Goal: Transaction & Acquisition: Purchase product/service

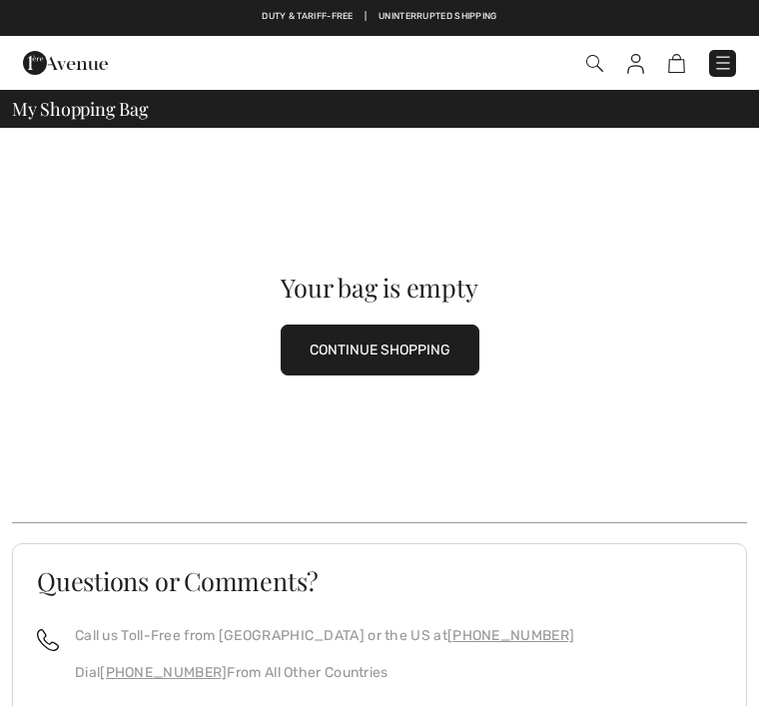
click at [398, 359] on button "CONTINUE SHOPPING" at bounding box center [379, 349] width 199 height 51
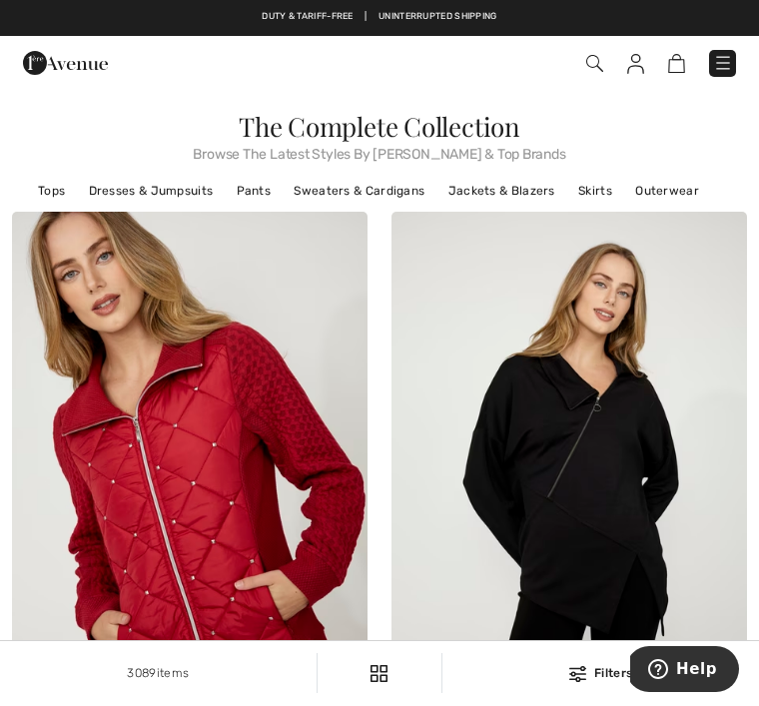
click at [722, 70] on img at bounding box center [723, 63] width 20 height 20
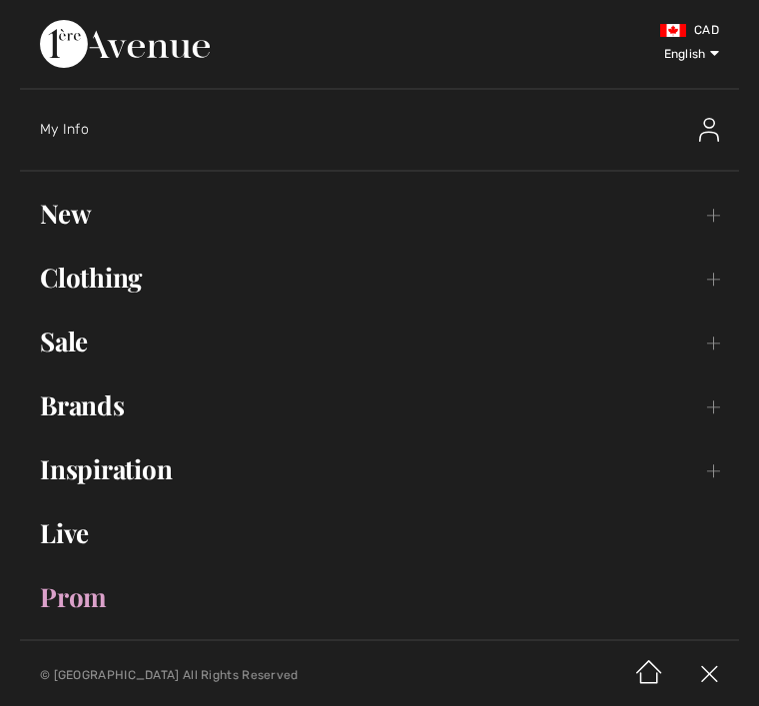
click at [712, 282] on link "Clothing Toggle submenu" at bounding box center [379, 278] width 719 height 44
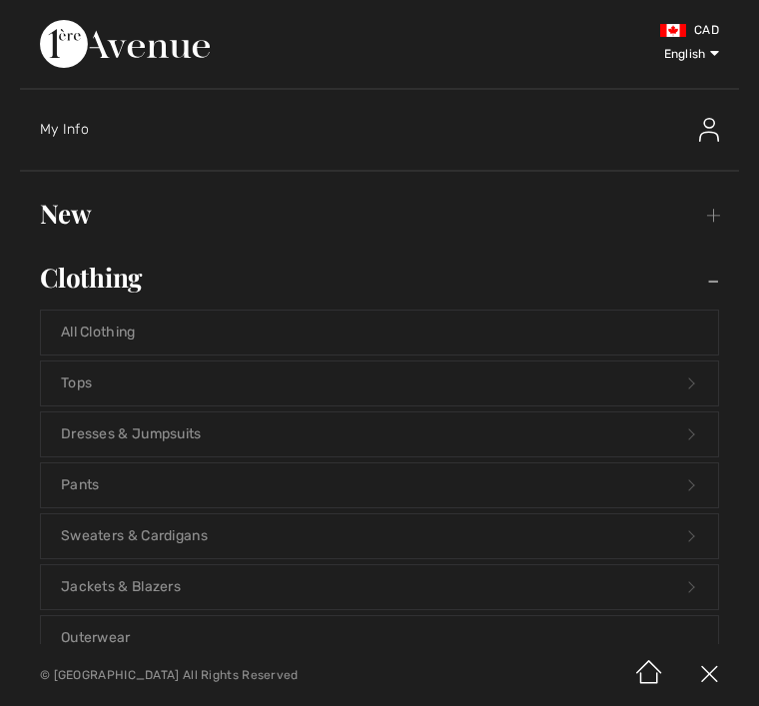
click at [687, 425] on link "Dresses & Jumpsuits Open submenu" at bounding box center [379, 434] width 677 height 44
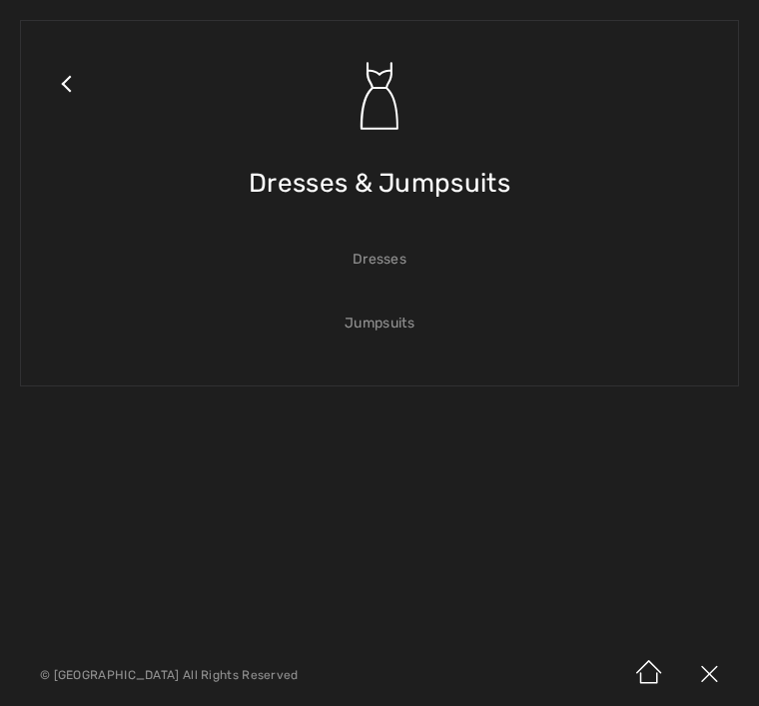
click at [380, 260] on link "Dresses" at bounding box center [379, 260] width 677 height 44
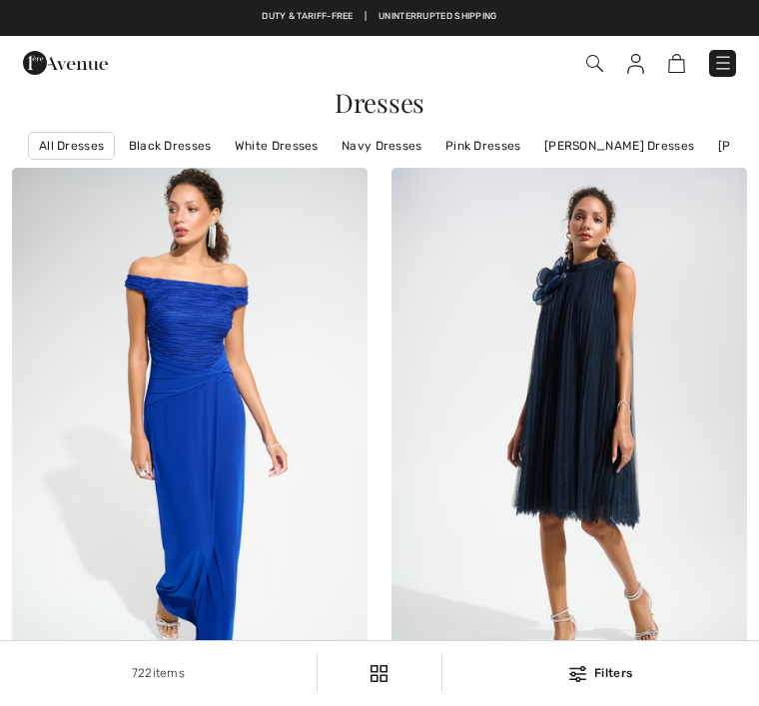
checkbox input "true"
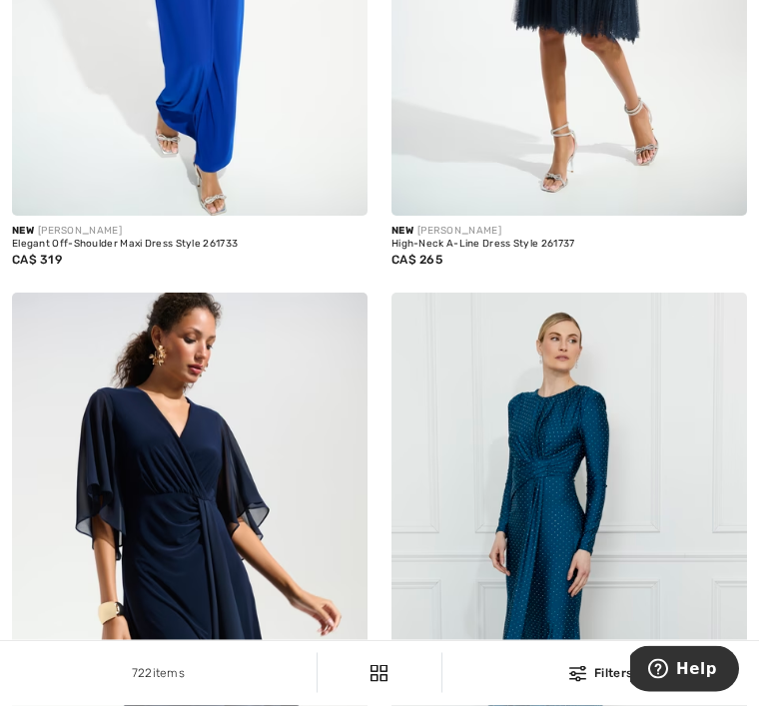
scroll to position [485, 0]
click at [577, 682] on img at bounding box center [577, 674] width 17 height 16
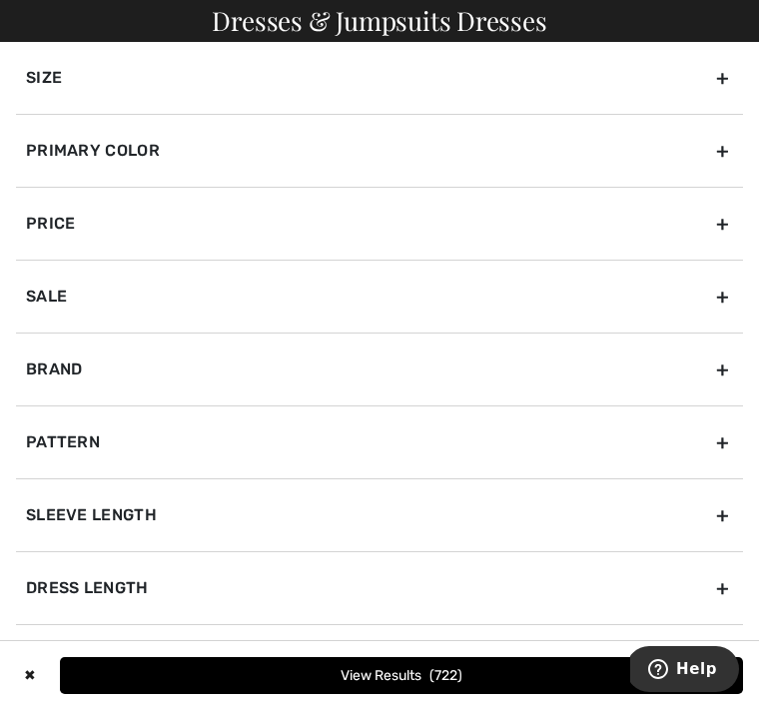
click at [725, 592] on div "Dress Length" at bounding box center [379, 587] width 727 height 73
click at [34, 658] on input"] "Long Dresses" at bounding box center [33, 658] width 15 height 15
checkbox input"] "true"
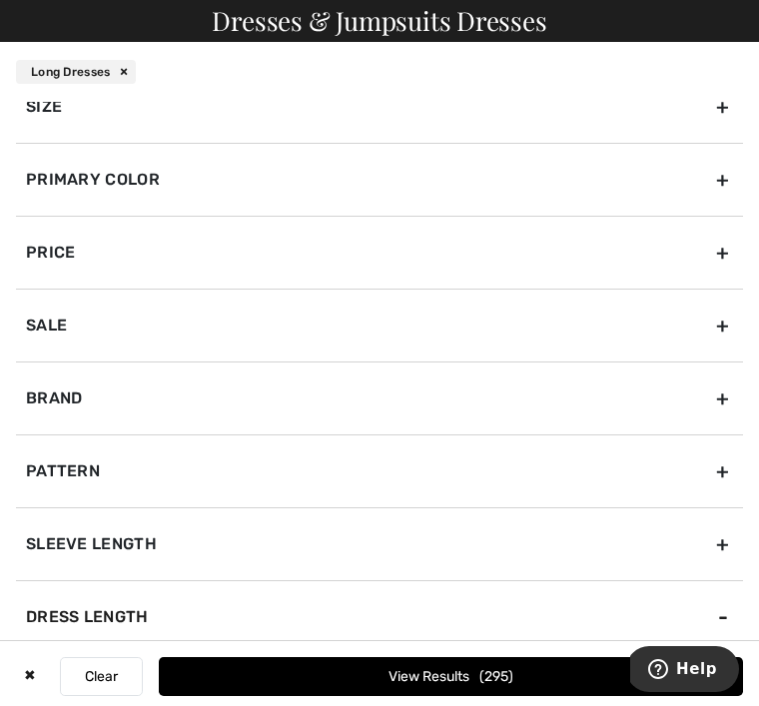
scroll to position [22, 0]
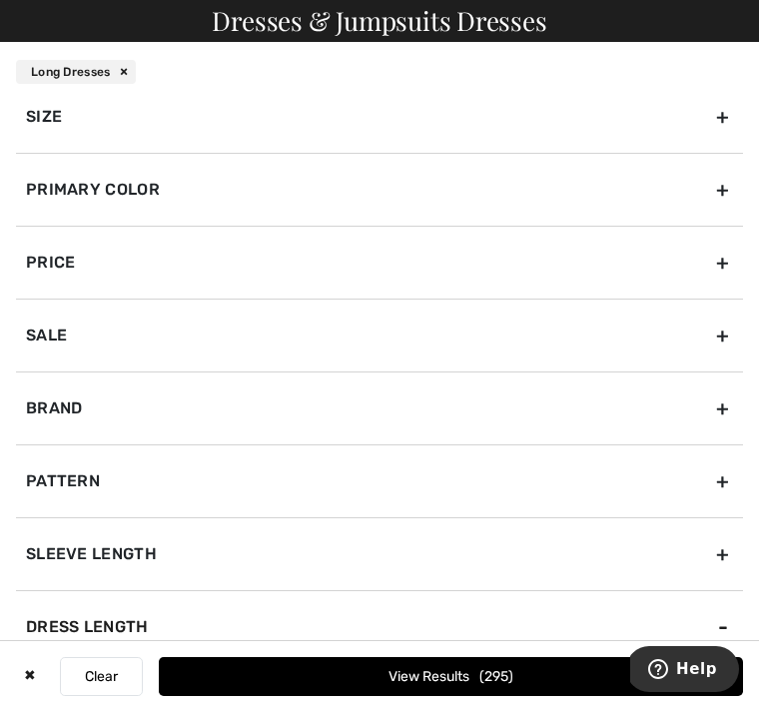
click at [726, 114] on div "Size" at bounding box center [379, 116] width 727 height 73
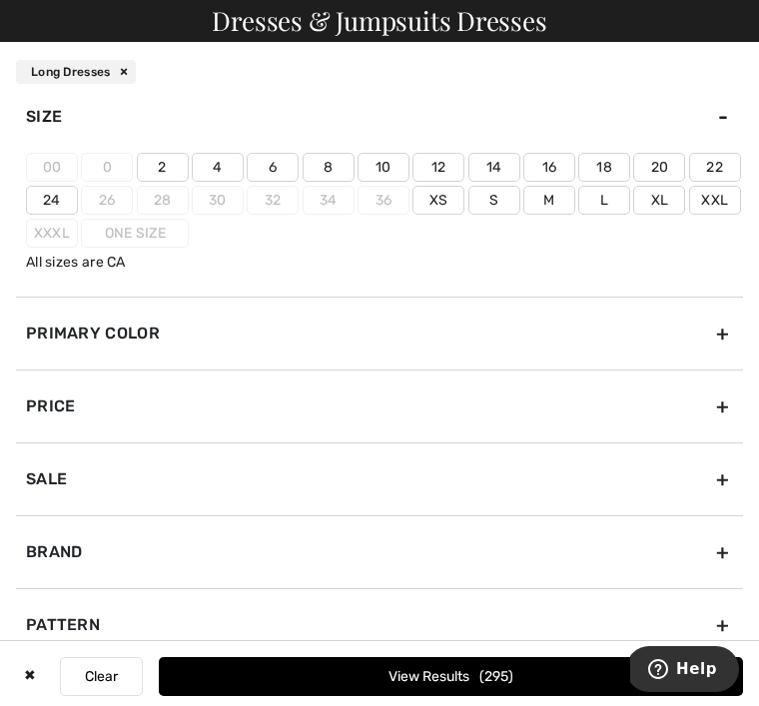
click at [387, 171] on label "10" at bounding box center [383, 167] width 52 height 29
click at [0, 0] on input"] "10" at bounding box center [0, 0] width 0 height 0
click at [447, 168] on label "12" at bounding box center [438, 167] width 52 height 29
click at [0, 0] on input"] "12" at bounding box center [0, 0] width 0 height 0
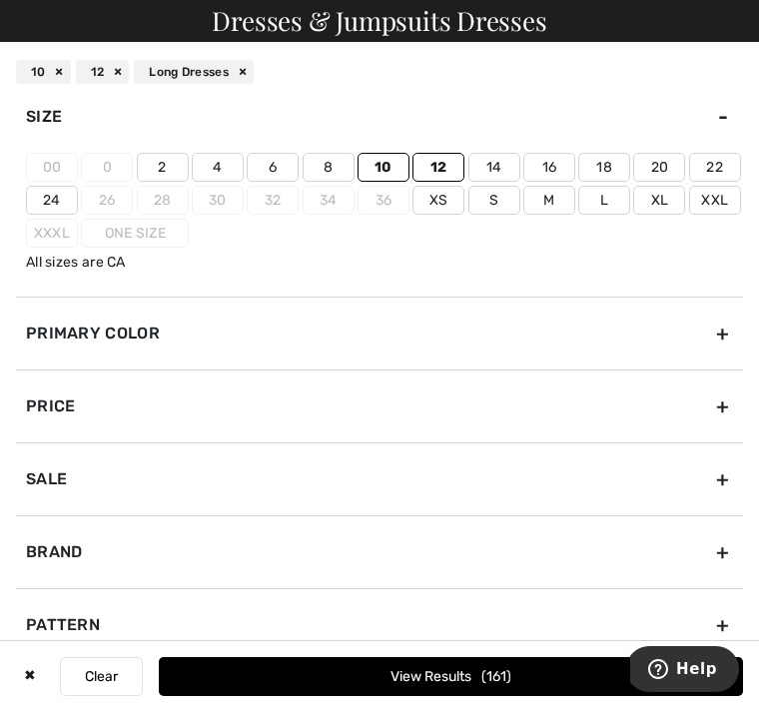
click at [575, 203] on label "M" at bounding box center [549, 200] width 52 height 29
click at [0, 0] on input"] "M" at bounding box center [0, 0] width 0 height 0
click at [630, 206] on label "L" at bounding box center [604, 200] width 52 height 29
click at [0, 0] on input"] "L" at bounding box center [0, 0] width 0 height 0
click at [512, 696] on button "View Results 199" at bounding box center [451, 676] width 584 height 39
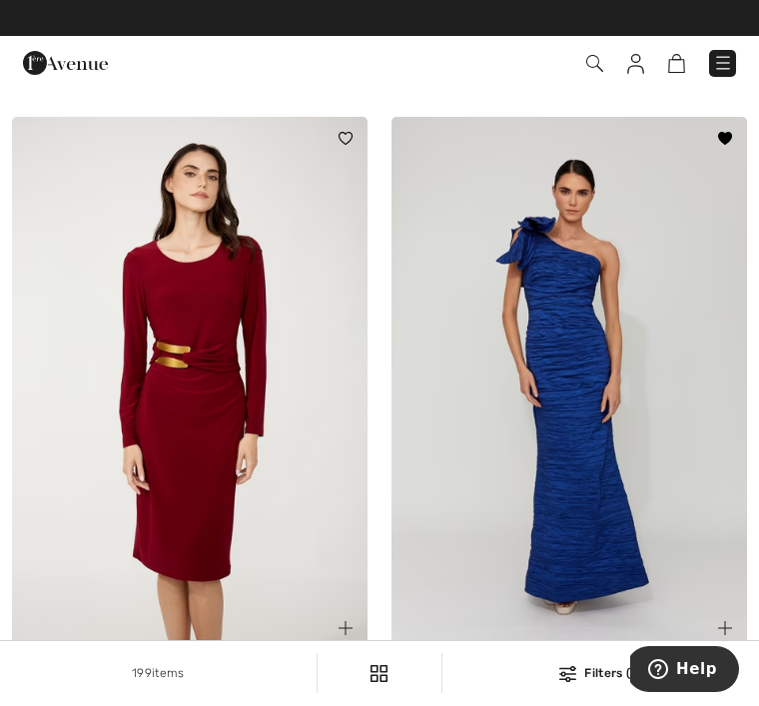
scroll to position [1926, 0]
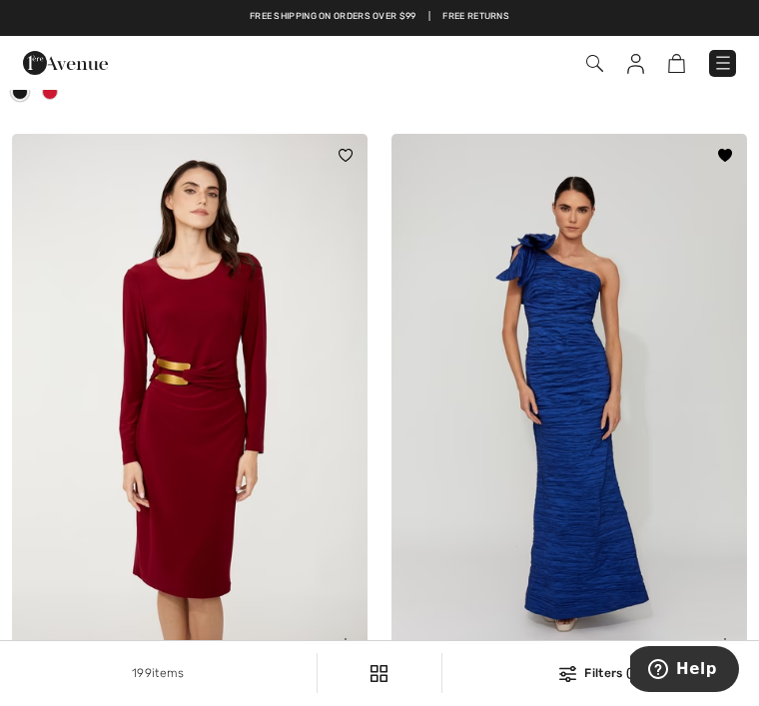
click at [747, 637] on div "New ALEX EVENINGS One-Shoulder Formal Bodycon Dress Style 8166690 CA$ 325" at bounding box center [568, 439] width 379 height 610
click at [739, 627] on div at bounding box center [713, 633] width 67 height 67
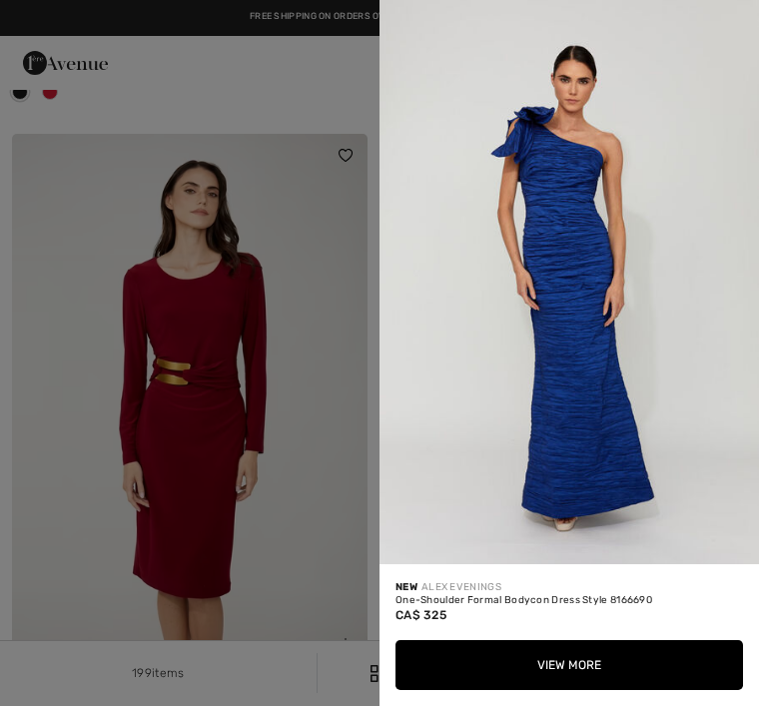
scroll to position [0, 0]
click at [353, 498] on div at bounding box center [379, 353] width 759 height 706
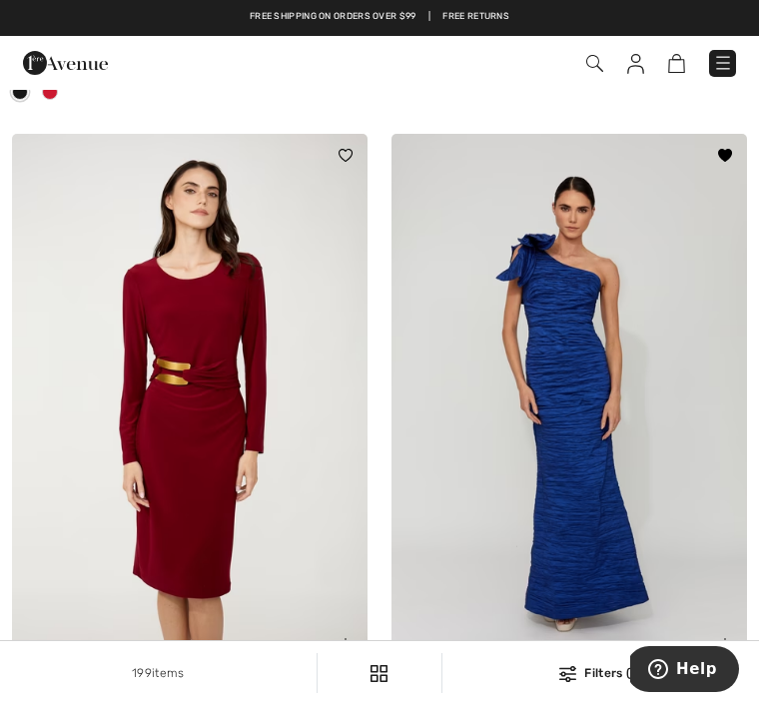
click at [728, 144] on span at bounding box center [725, 156] width 24 height 24
click at [729, 153] on img at bounding box center [725, 155] width 14 height 12
click at [629, 68] on img at bounding box center [635, 64] width 17 height 20
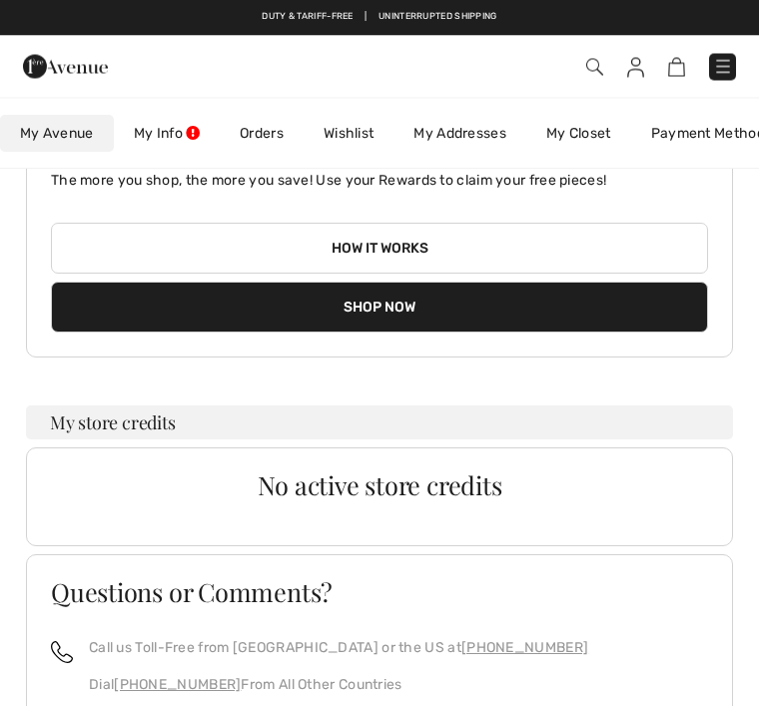
scroll to position [143, 0]
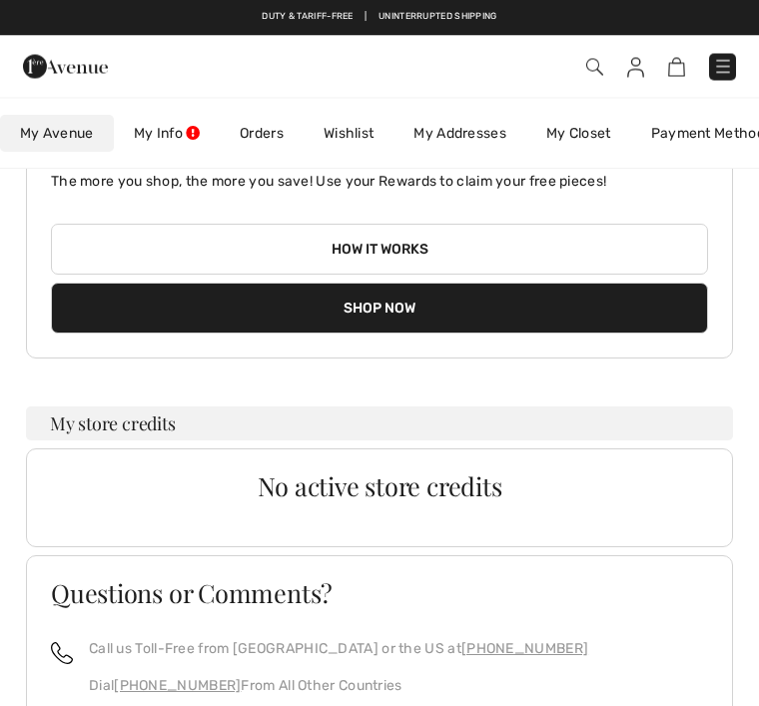
click at [171, 137] on link "My Info" at bounding box center [167, 133] width 106 height 37
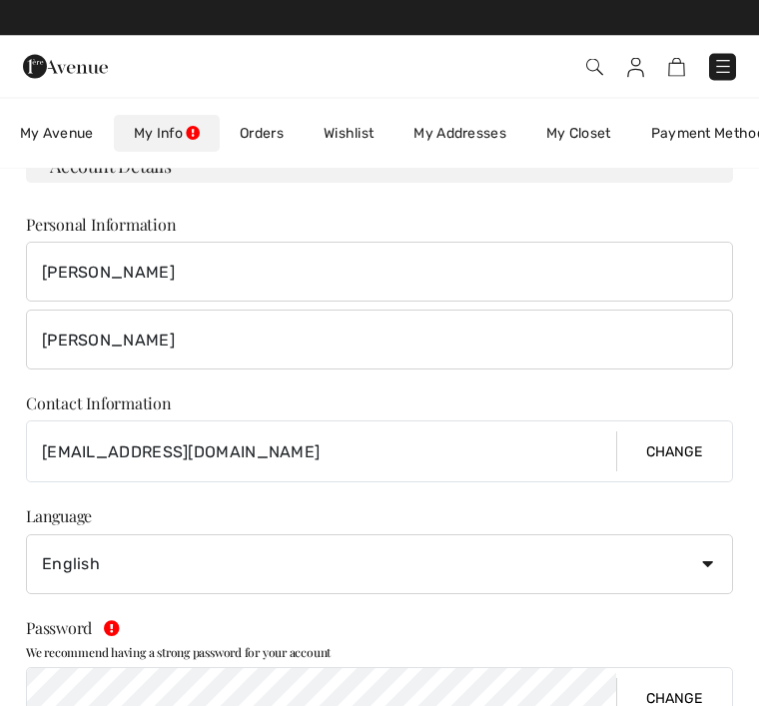
scroll to position [99, 0]
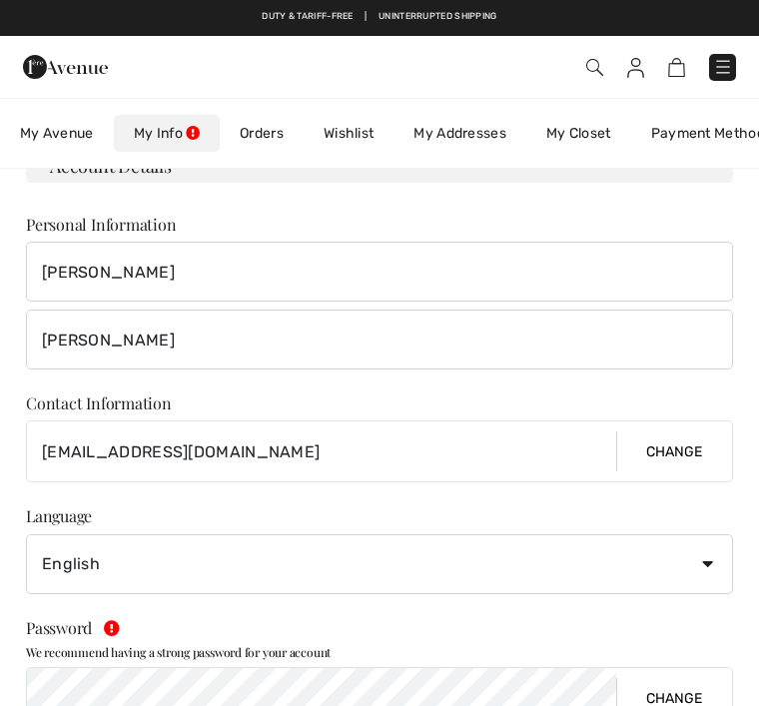
click at [46, 139] on span "My Avenue" at bounding box center [57, 133] width 74 height 17
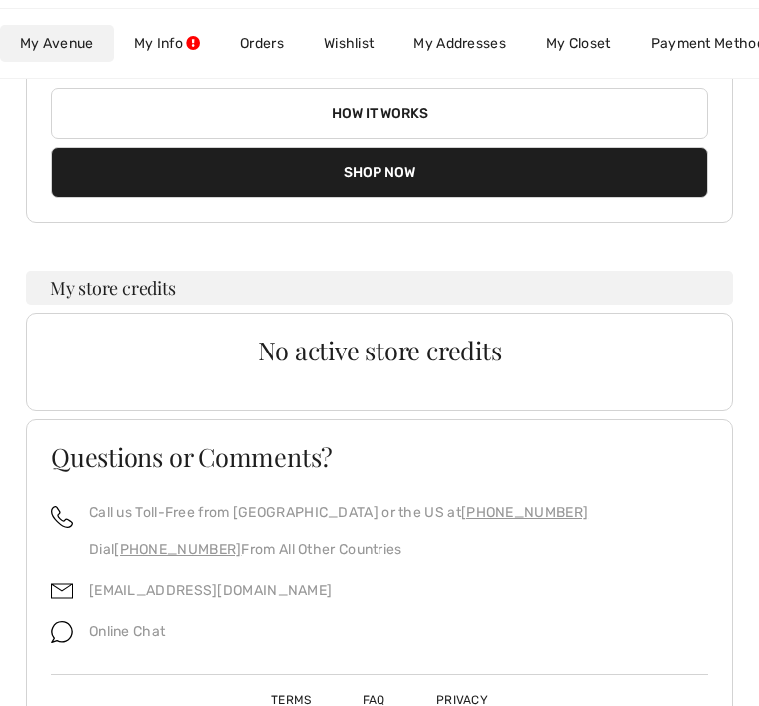
scroll to position [292, 0]
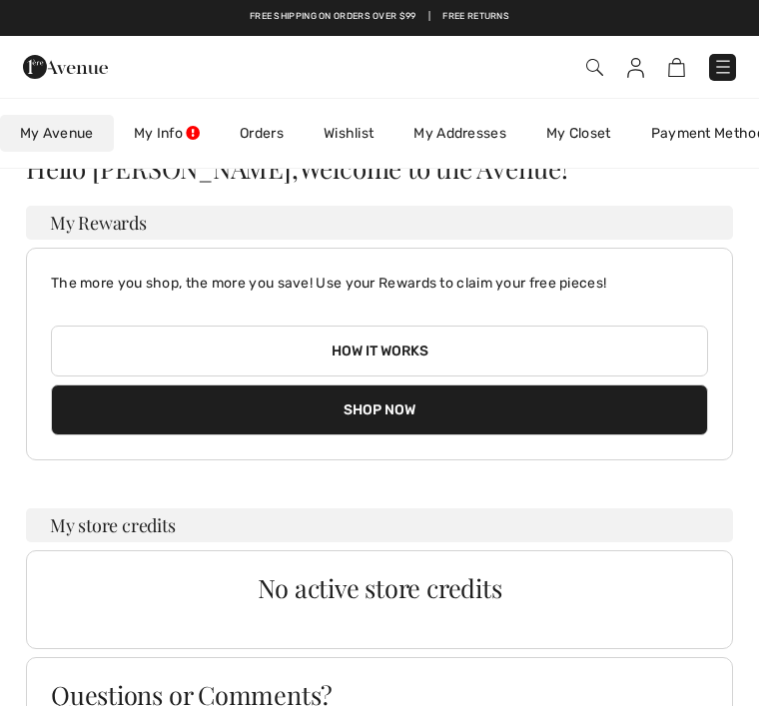
click at [345, 136] on link "Wishlist" at bounding box center [348, 133] width 90 height 37
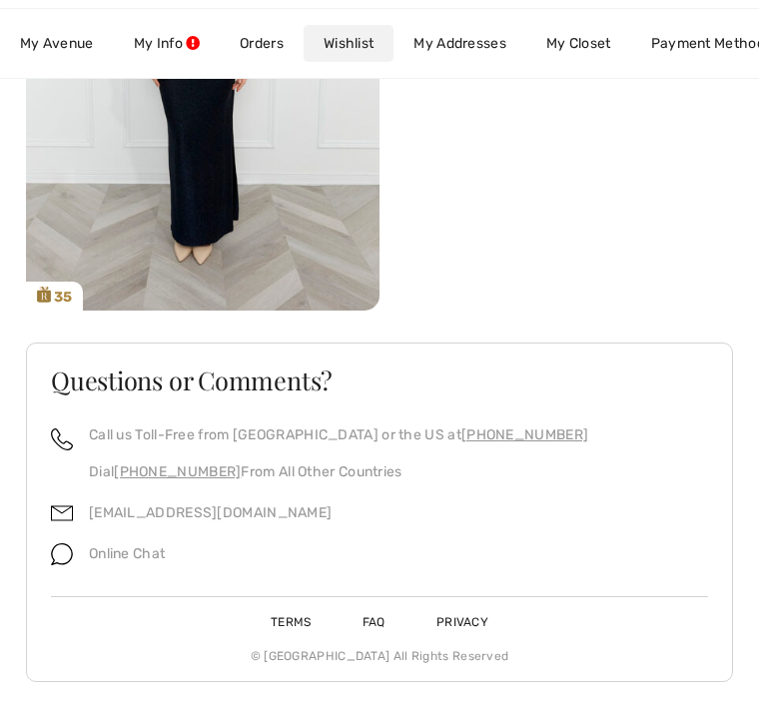
scroll to position [7736, 0]
